Goal: Task Accomplishment & Management: Use online tool/utility

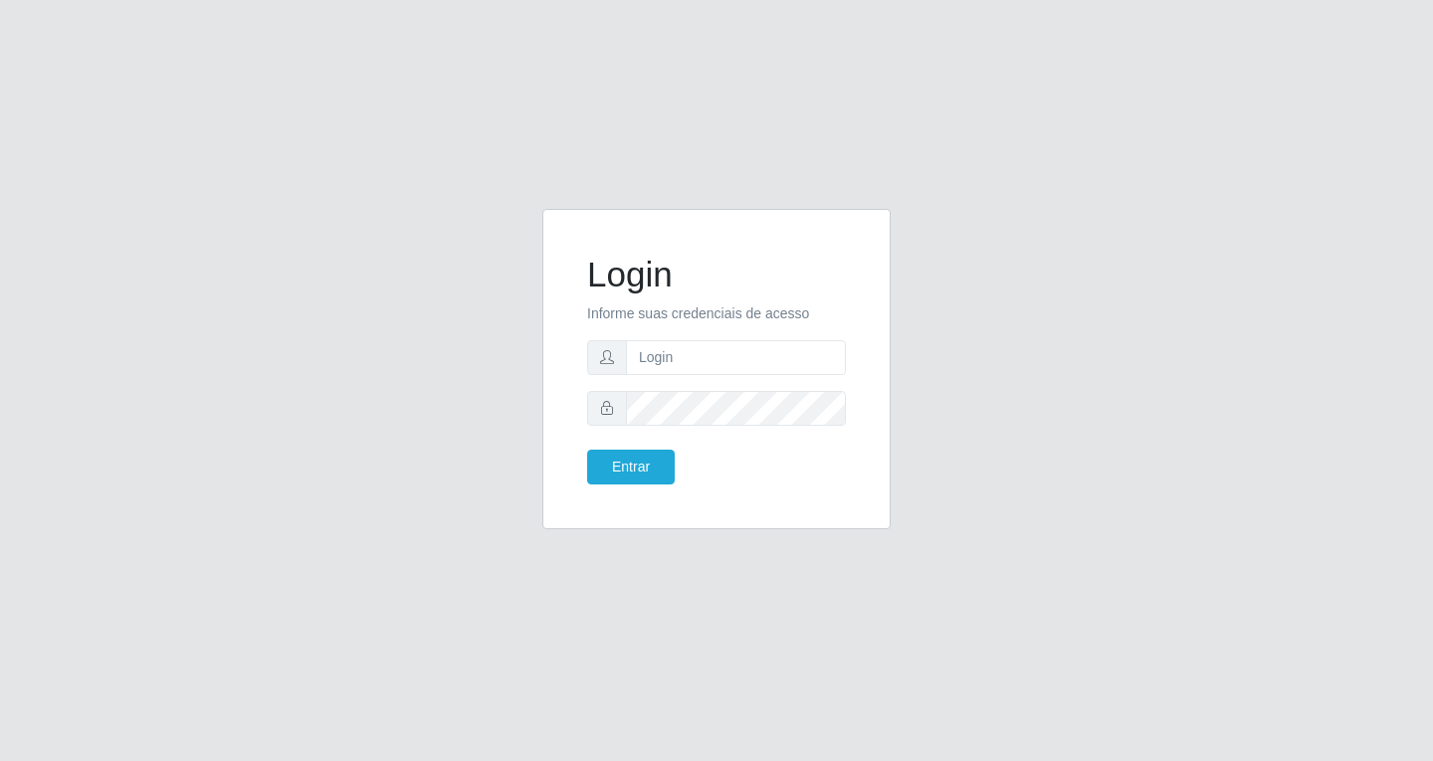
click at [667, 360] on input "text" at bounding box center [736, 357] width 220 height 35
type input "[EMAIL_ADDRESS][DOMAIN_NAME]"
click at [629, 461] on button "Entrar" at bounding box center [631, 467] width 88 height 35
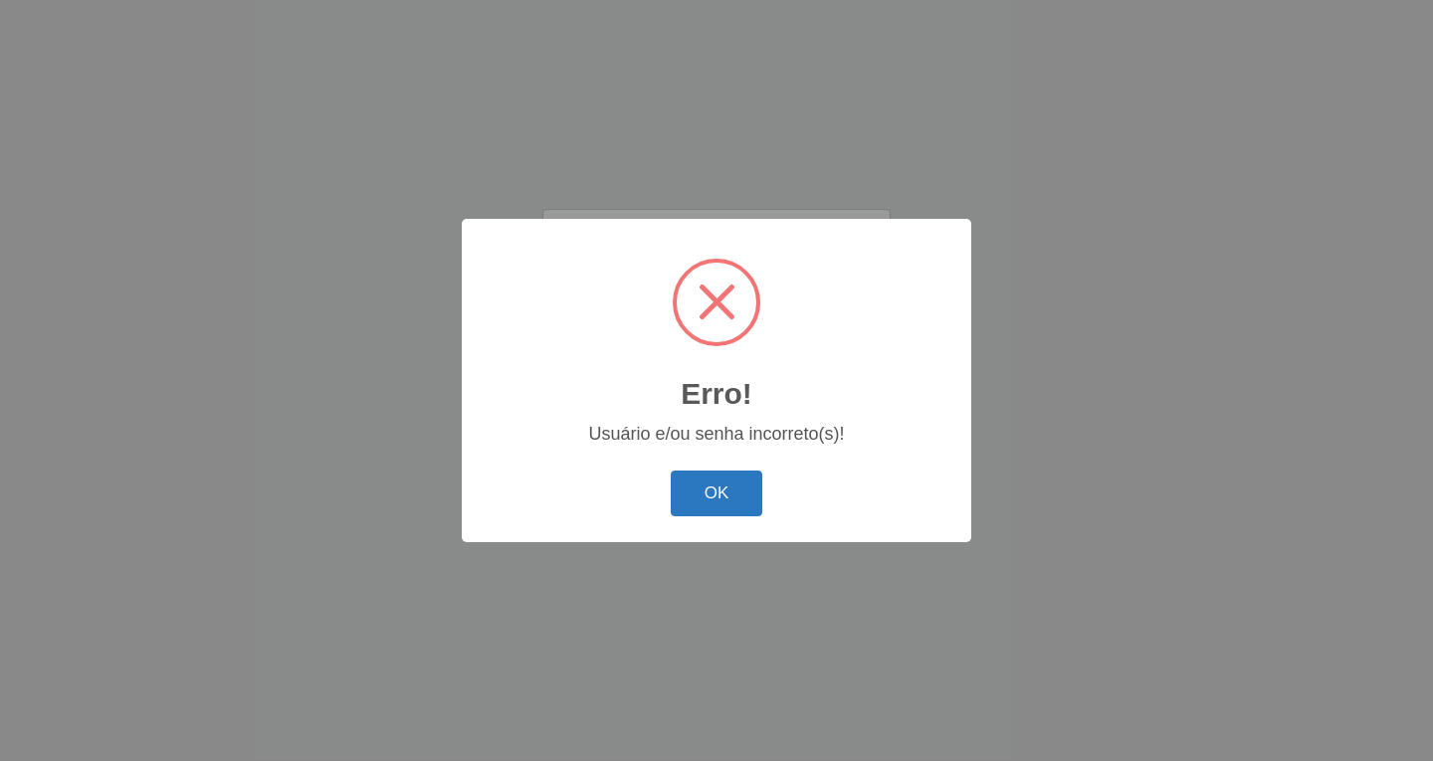
click at [711, 483] on button "OK" at bounding box center [717, 494] width 93 height 47
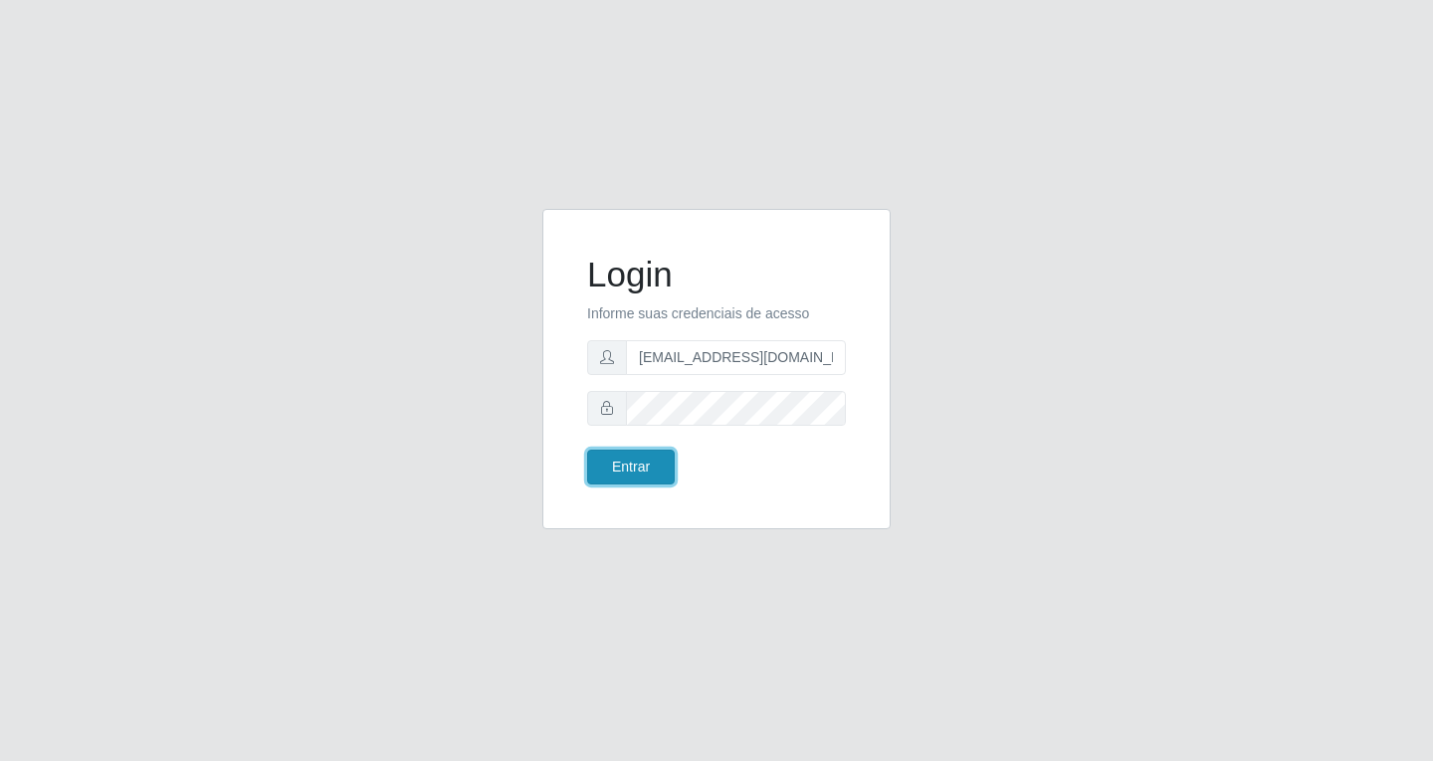
click at [644, 469] on button "Entrar" at bounding box center [631, 467] width 88 height 35
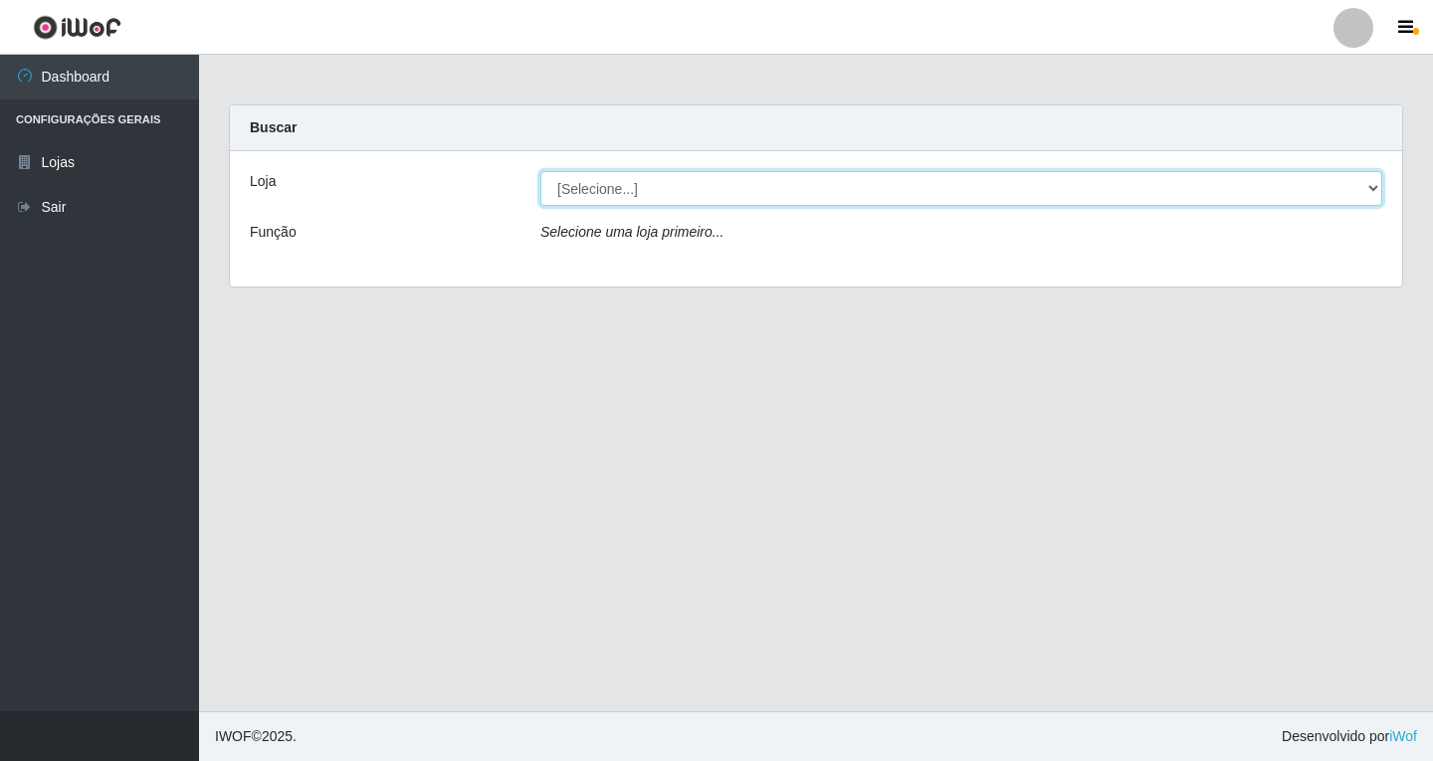
click at [1373, 187] on select "[Selecione...] SuperFácil Atacado - [GEOGRAPHIC_DATA]" at bounding box center [961, 188] width 842 height 35
select select "503"
click at [540, 171] on select "[Selecione...] SuperFácil Atacado - [GEOGRAPHIC_DATA]" at bounding box center [961, 188] width 842 height 35
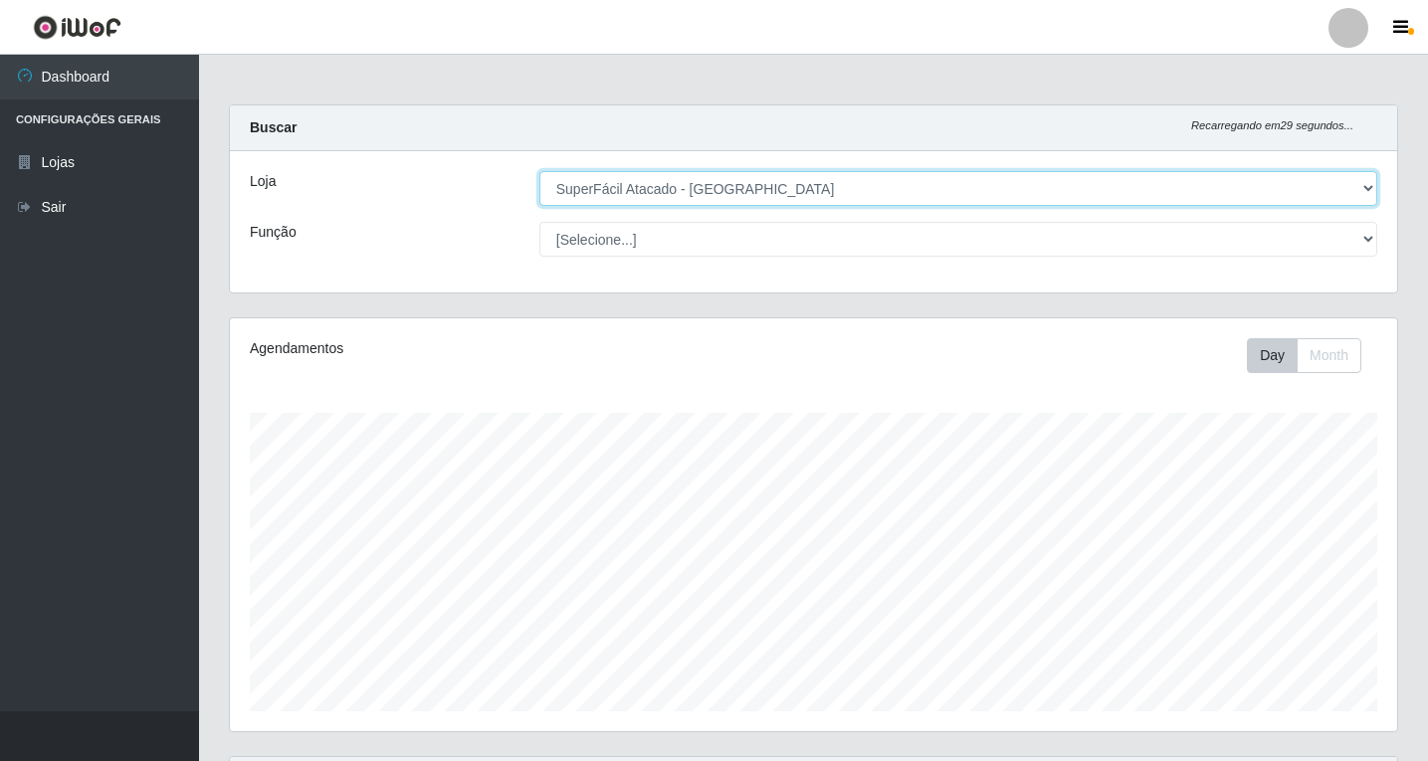
scroll to position [383, 0]
